Goal: Transaction & Acquisition: Purchase product/service

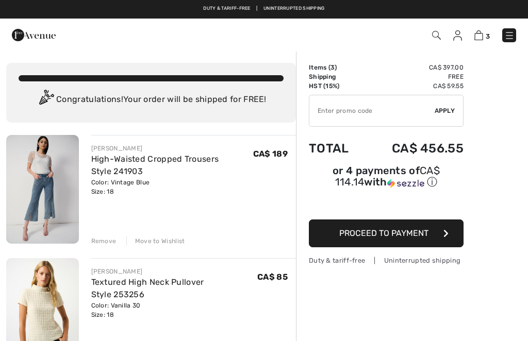
click at [437, 35] on img at bounding box center [436, 35] width 9 height 9
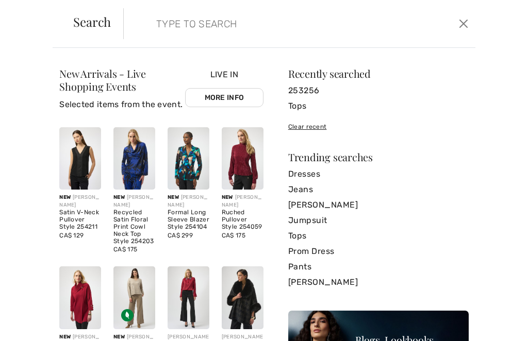
click at [231, 75] on div "Live In More Info" at bounding box center [224, 94] width 78 height 51
click at [236, 103] on link "More Info" at bounding box center [224, 97] width 78 height 19
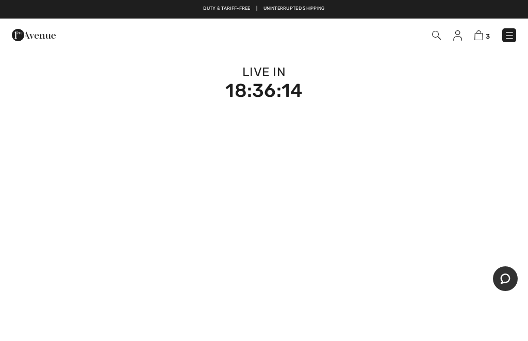
click at [440, 35] on img at bounding box center [436, 35] width 9 height 9
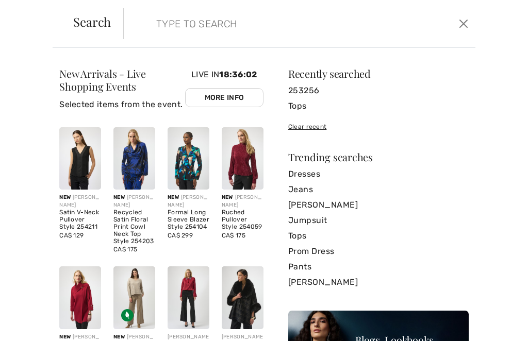
click at [89, 26] on span "Search" at bounding box center [92, 21] width 38 height 12
click at [469, 25] on button "Close" at bounding box center [463, 23] width 15 height 16
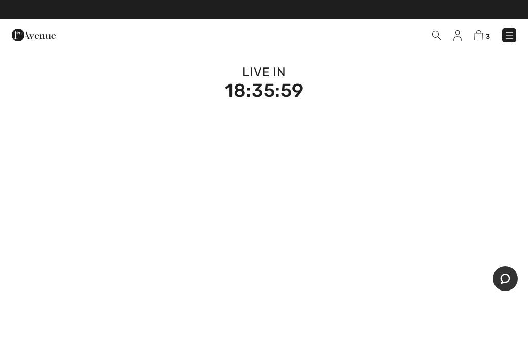
click at [437, 36] on img at bounding box center [436, 35] width 9 height 9
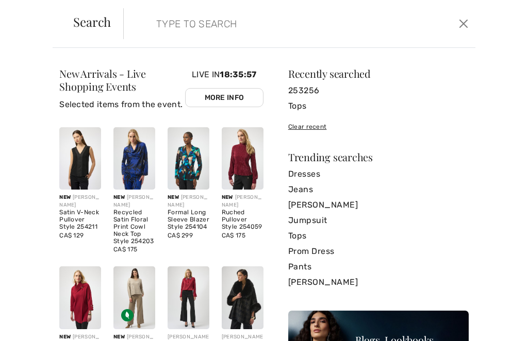
click at [195, 37] on input "search" at bounding box center [263, 23] width 230 height 31
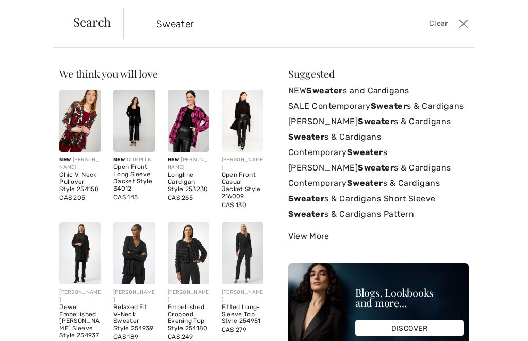
type input "Sweater"
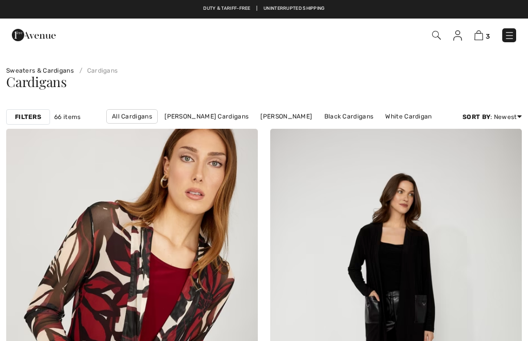
checkbox input "true"
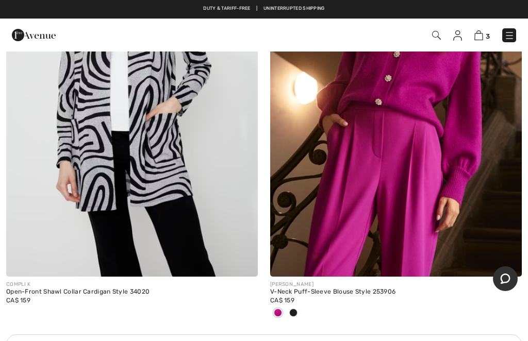
scroll to position [2362, 0]
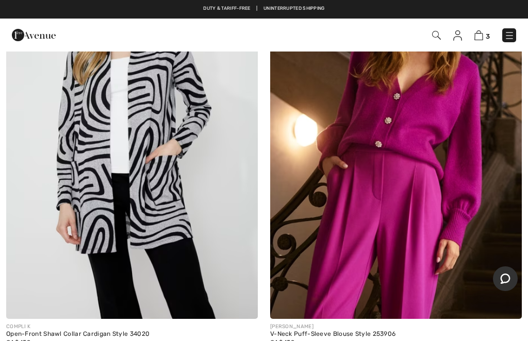
click at [412, 161] on img at bounding box center [396, 130] width 252 height 377
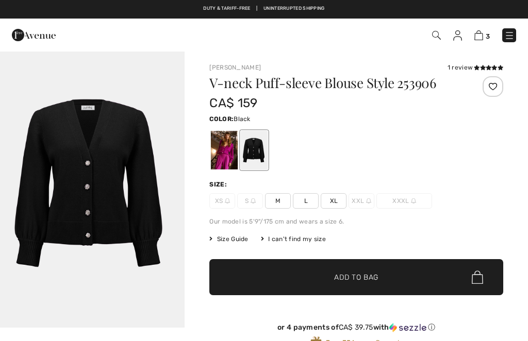
checkbox input "true"
click at [225, 159] on div at bounding box center [224, 150] width 27 height 39
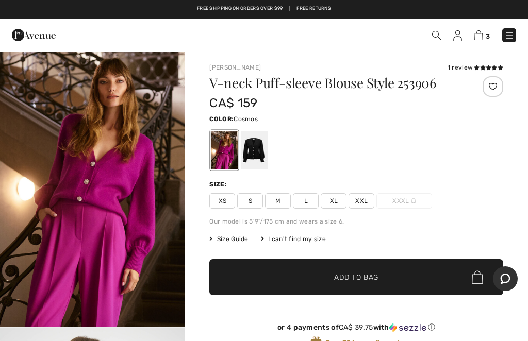
click at [362, 199] on span "XXL" at bounding box center [361, 200] width 26 height 15
click at [353, 277] on span "Add to Bag" at bounding box center [356, 277] width 44 height 11
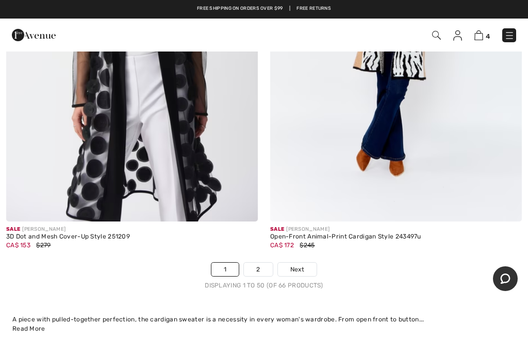
scroll to position [10887, 0]
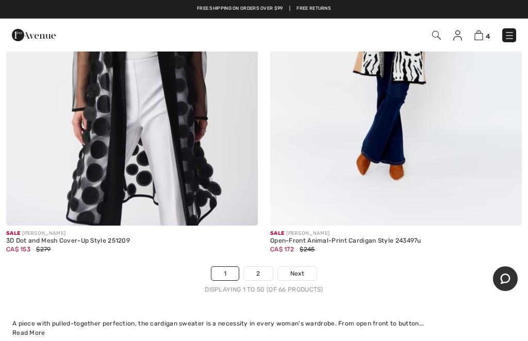
click at [259, 268] on link "2" at bounding box center [258, 273] width 28 height 13
click at [263, 267] on link "2" at bounding box center [258, 273] width 28 height 13
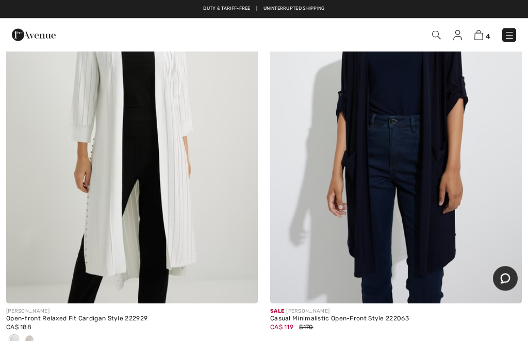
scroll to position [2841, 0]
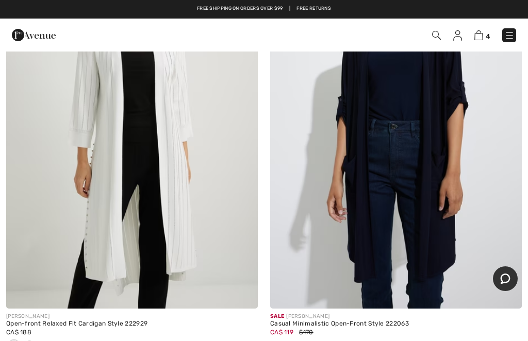
click at [476, 40] on img at bounding box center [478, 35] width 9 height 10
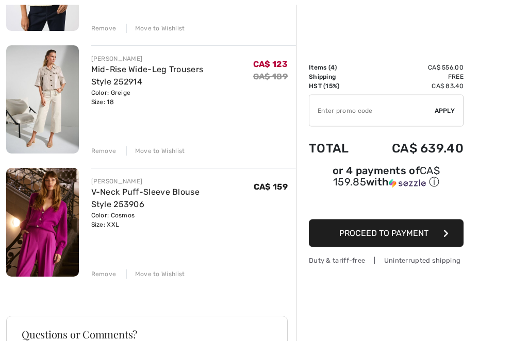
scroll to position [338, 0]
